Goal: Transaction & Acquisition: Download file/media

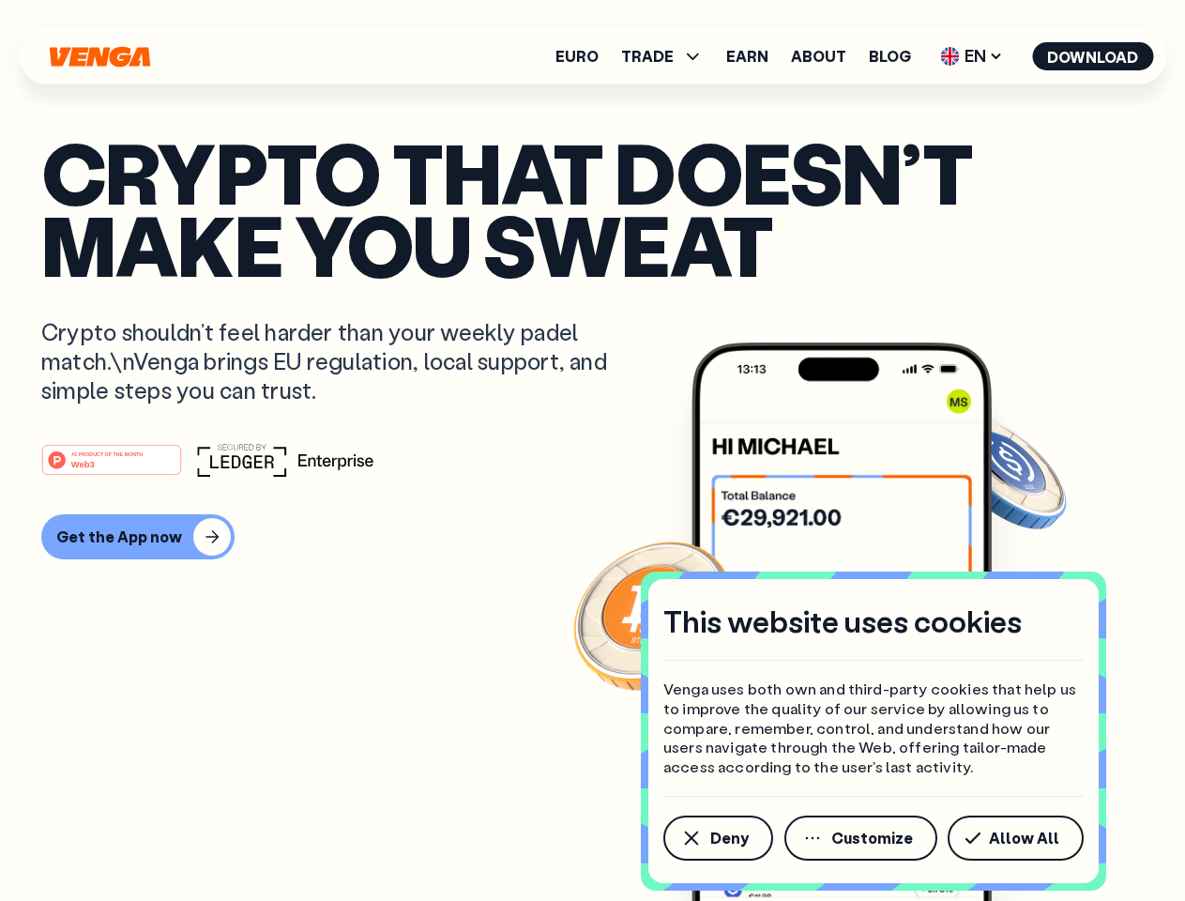
click at [592, 450] on div "#1 PRODUCT OF THE MONTH Web3" at bounding box center [592, 460] width 1102 height 34
click at [717, 838] on span "Deny" at bounding box center [729, 837] width 38 height 15
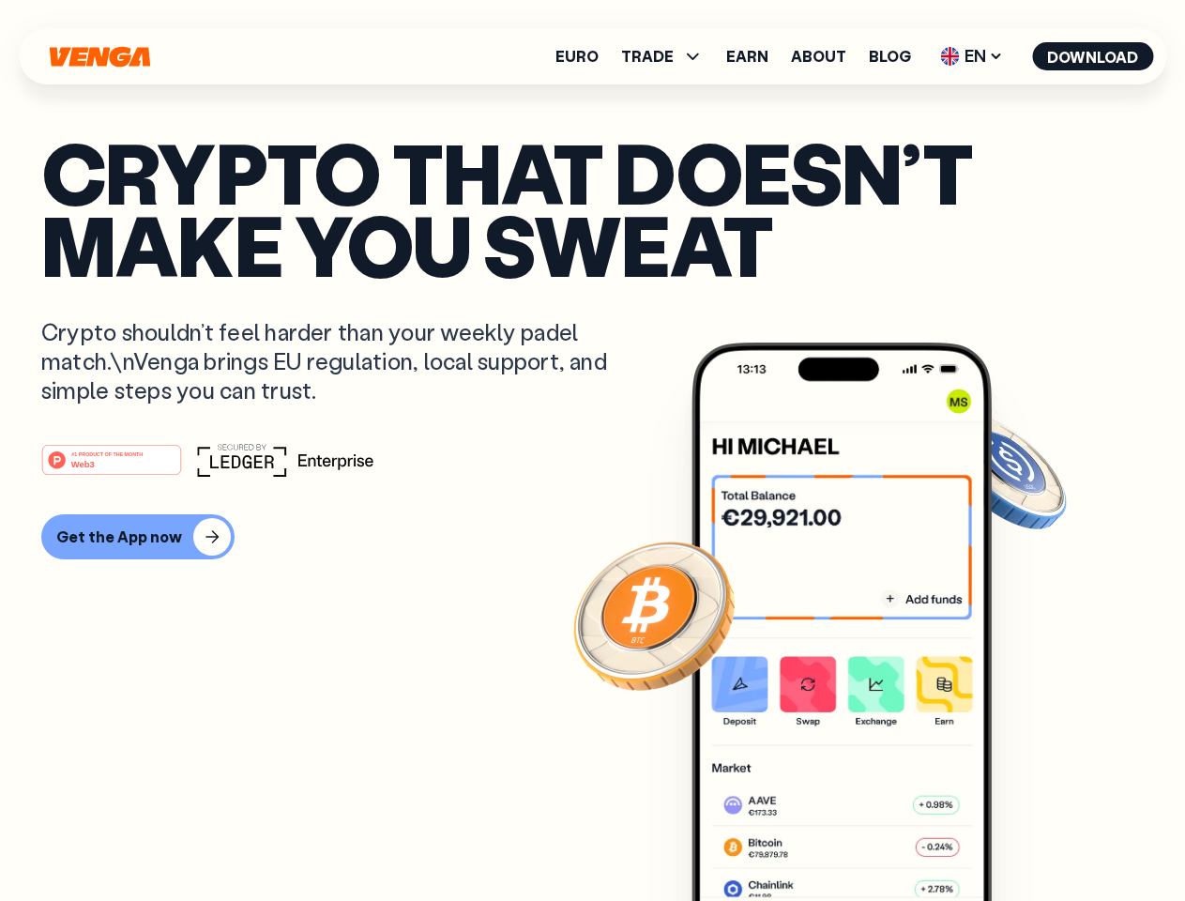
click at [862, 838] on img at bounding box center [841, 656] width 300 height 629
click at [1019, 838] on article "Crypto that doesn’t make you sweat Crypto shouldn’t feel harder than your weekl…" at bounding box center [592, 488] width 1102 height 704
click at [668, 56] on span "TRADE" at bounding box center [647, 56] width 53 height 15
click at [972, 56] on span "EN" at bounding box center [972, 56] width 76 height 30
click at [1093, 56] on button "Download" at bounding box center [1092, 56] width 121 height 28
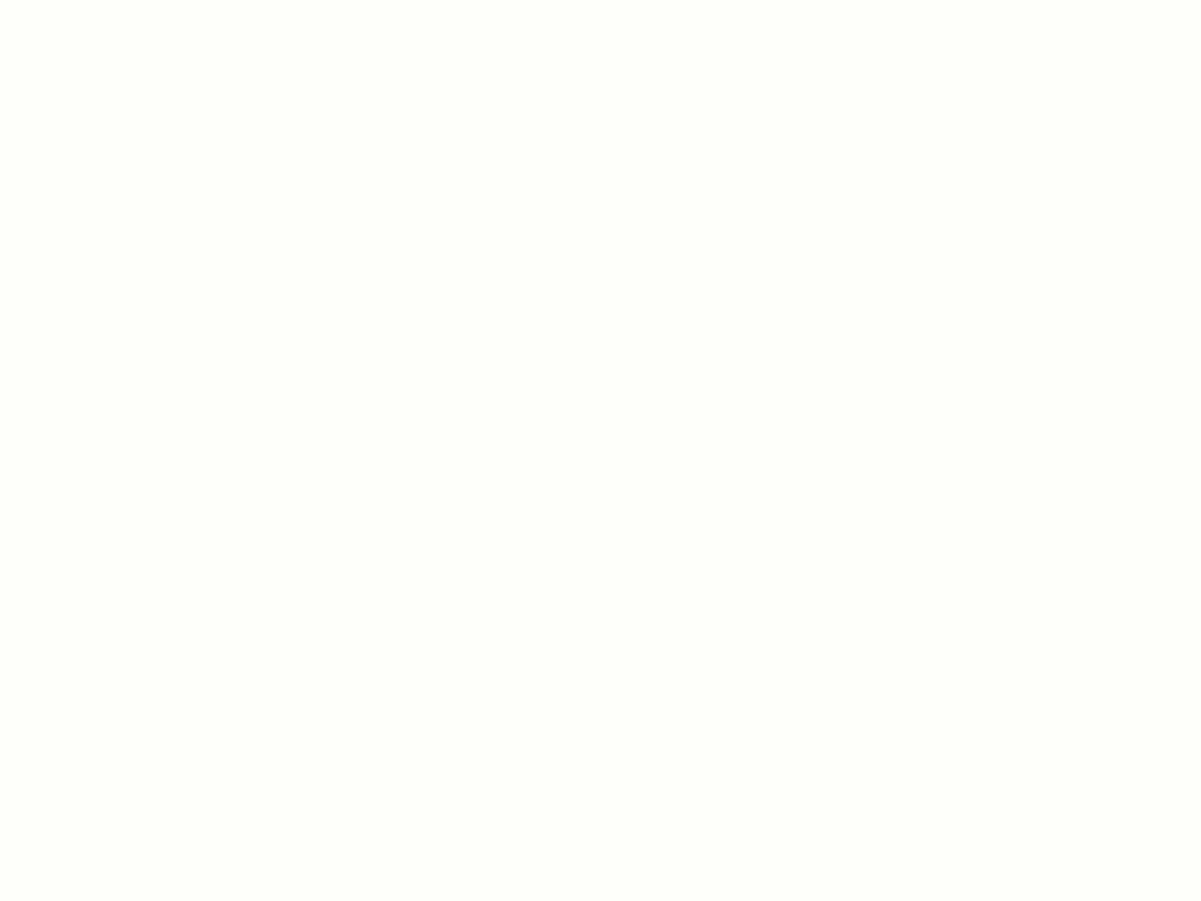
click at [592, 0] on html "This website uses cookies Venga uses both own and third-party cookies that help…" at bounding box center [600, 0] width 1201 height 0
click at [135, 0] on html "This website uses cookies Venga uses both own and third-party cookies that help…" at bounding box center [600, 0] width 1201 height 0
click at [114, 0] on html "This website uses cookies Venga uses both own and third-party cookies that help…" at bounding box center [600, 0] width 1201 height 0
